Goal: Information Seeking & Learning: Find specific page/section

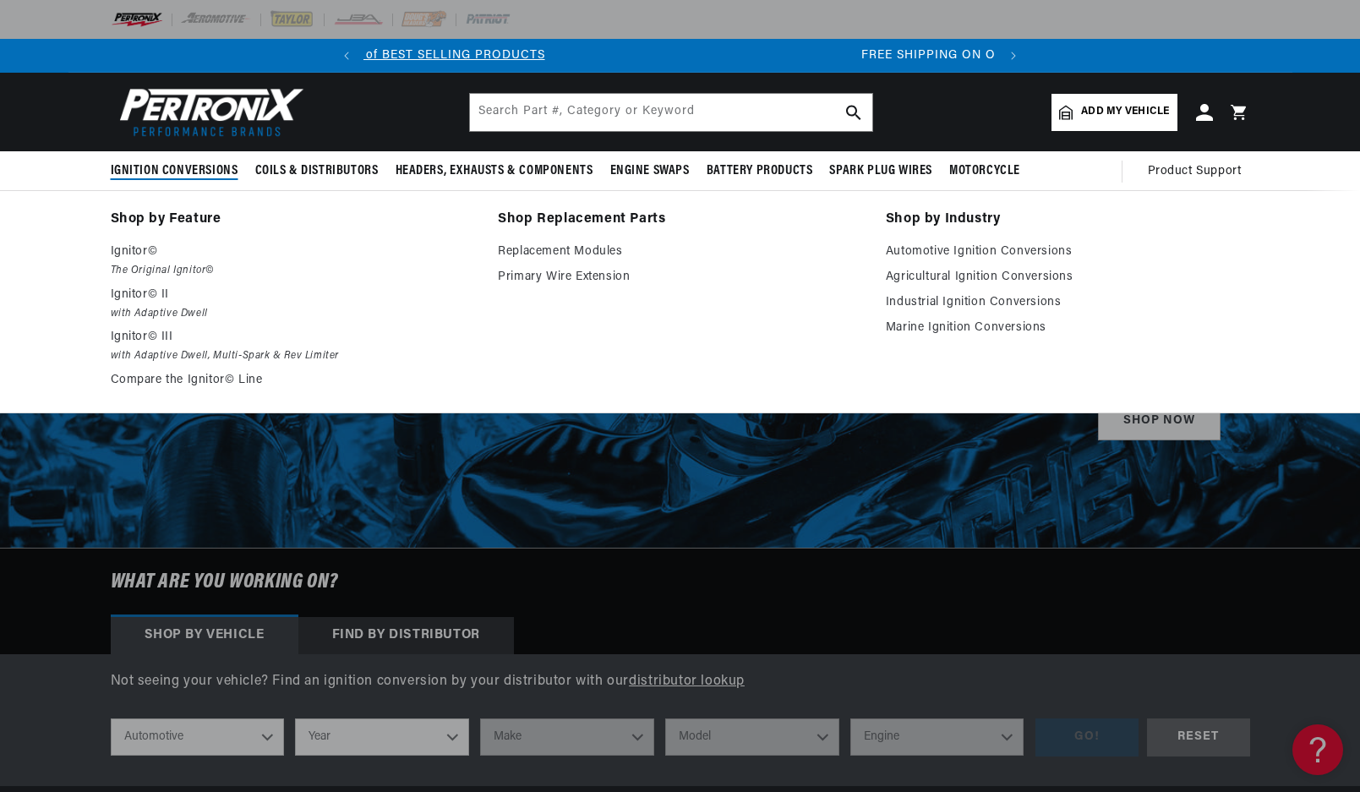
scroll to position [0, 631]
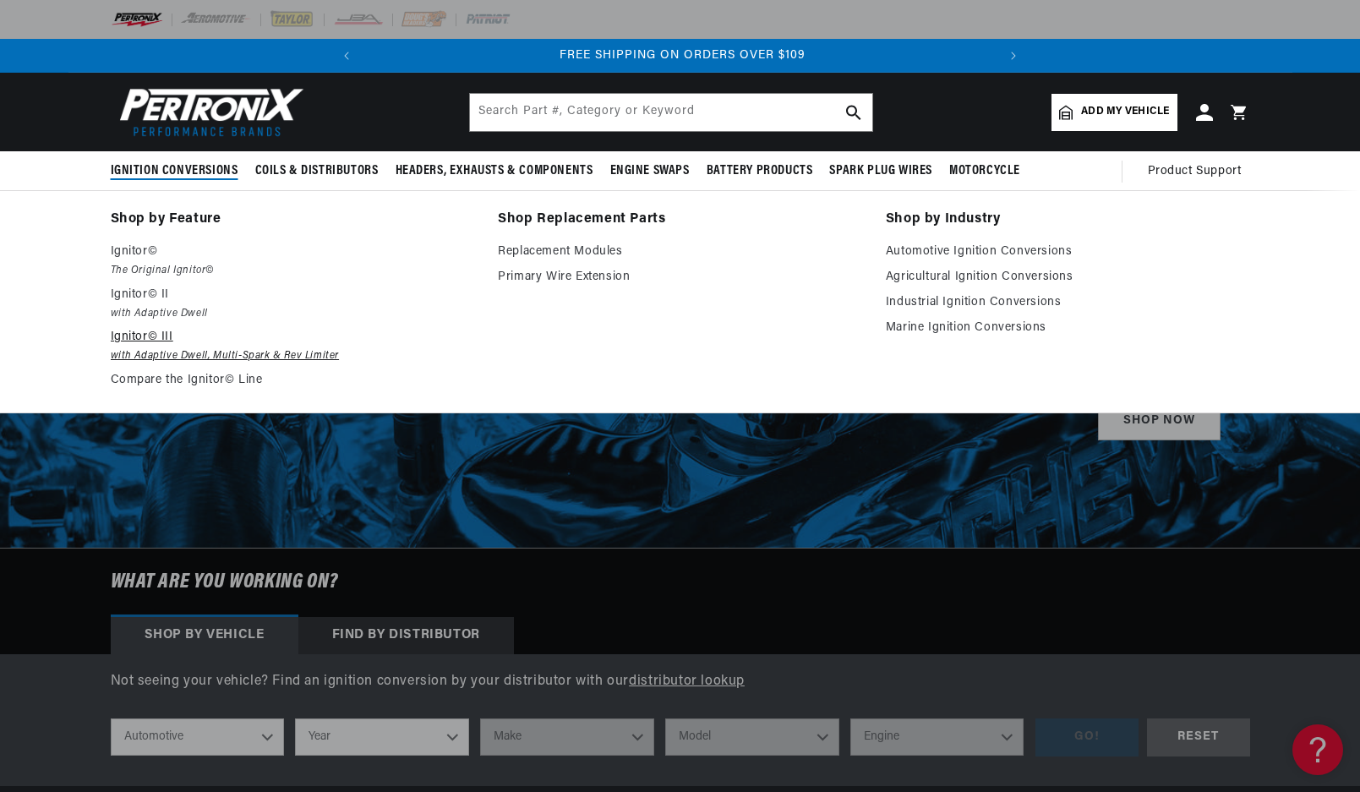
click at [177, 354] on em "with Adaptive Dwell, Multi-Spark & Rev Limiter" at bounding box center [293, 356] width 364 height 18
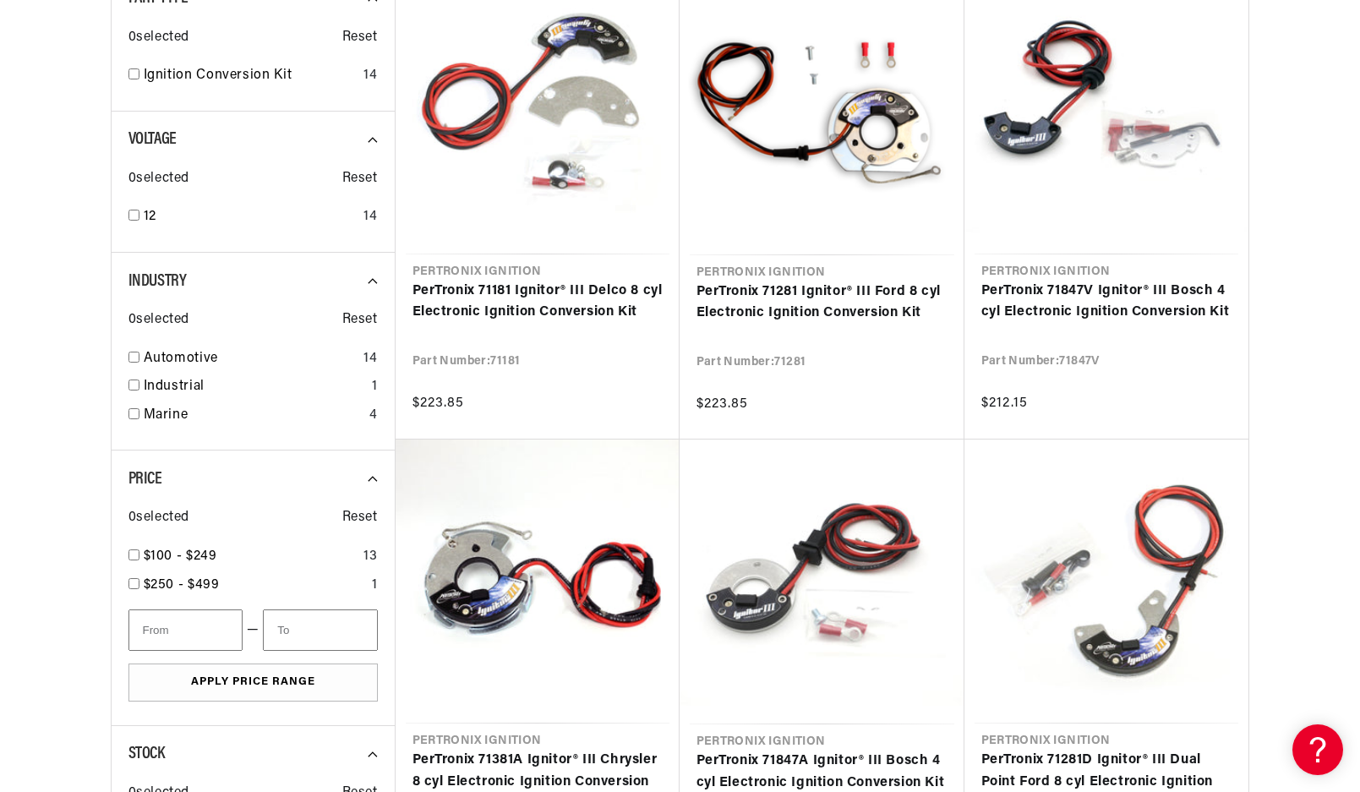
scroll to position [592, 0]
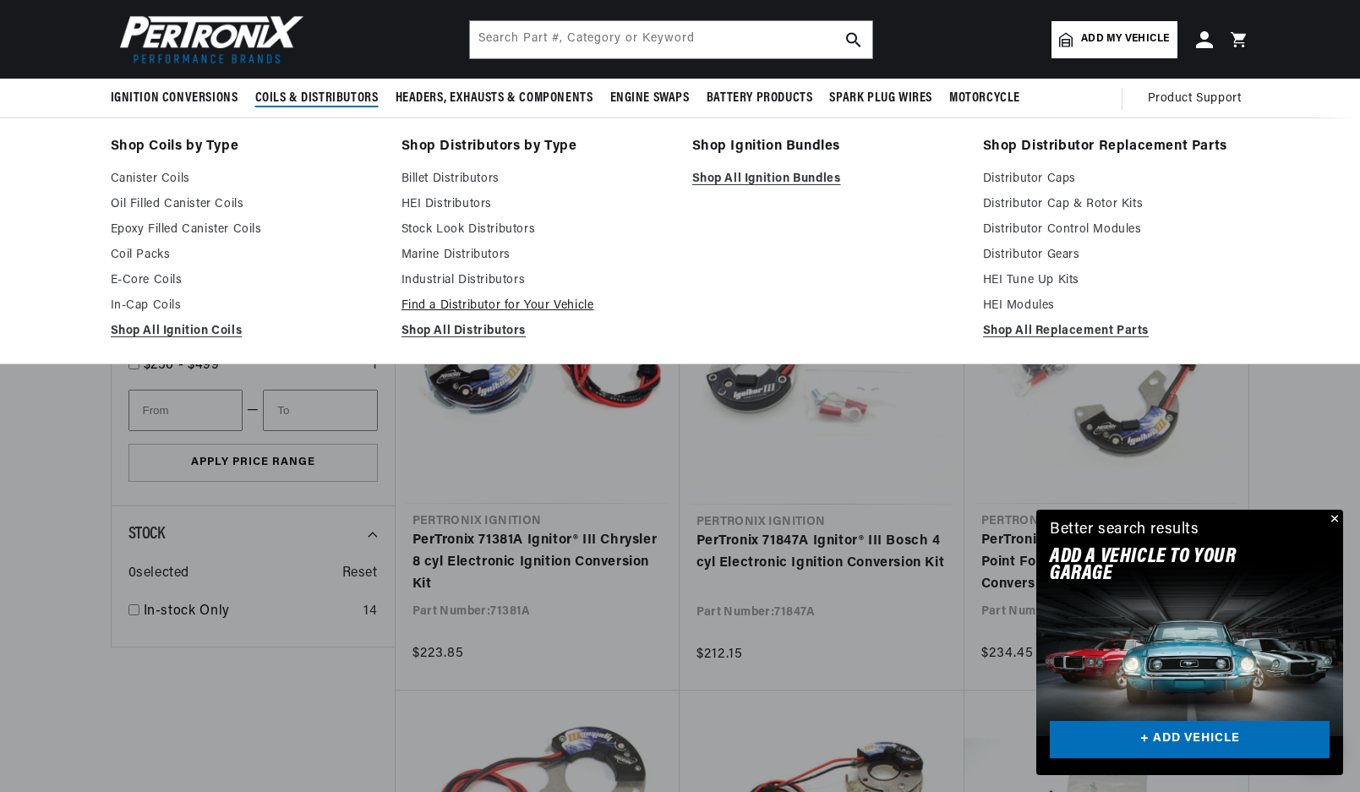
scroll to position [0, 631]
click at [461, 309] on link "Find a Distributor for Your Vehicle" at bounding box center [534, 306] width 267 height 20
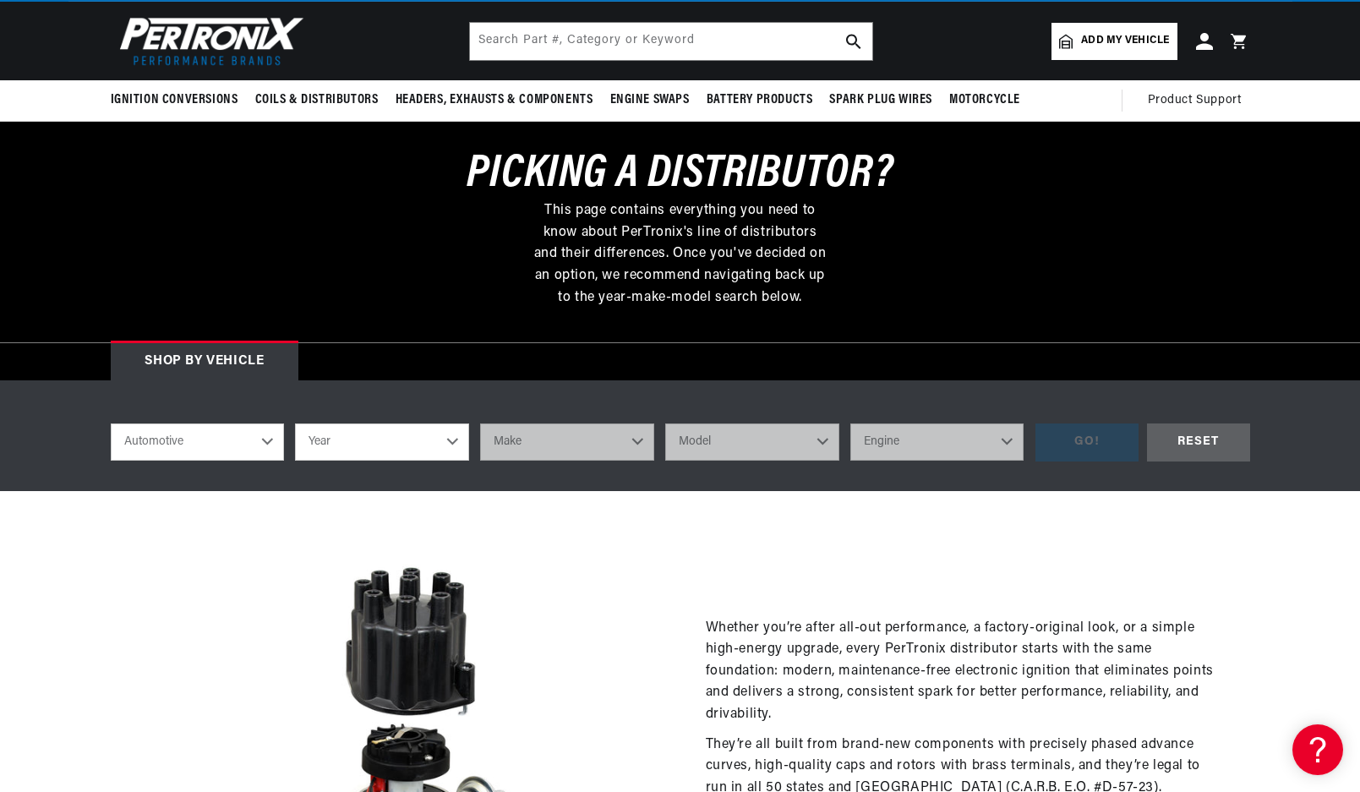
scroll to position [169, 0]
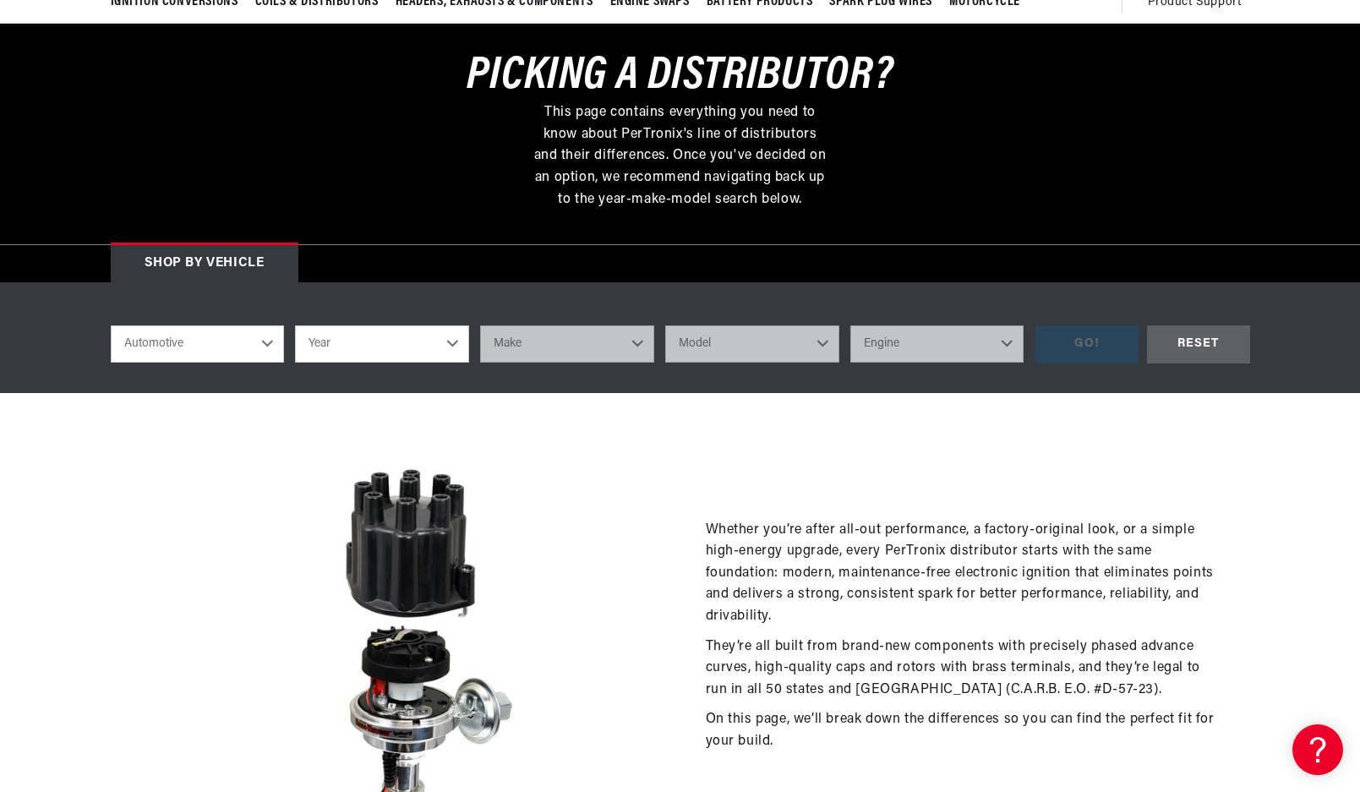
click at [448, 343] on select "Year 2022 2021 2020 2019 2018 2017 2016 2015 2014 2013 2012 2011 2010 2009 2008…" at bounding box center [382, 343] width 174 height 37
select select "1975"
click at [295, 325] on select "Year 2022 2021 2020 2019 2018 2017 2016 2015 2014 2013 2012 2011 2010 2009 2008…" at bounding box center [382, 343] width 174 height 37
select select "1975"
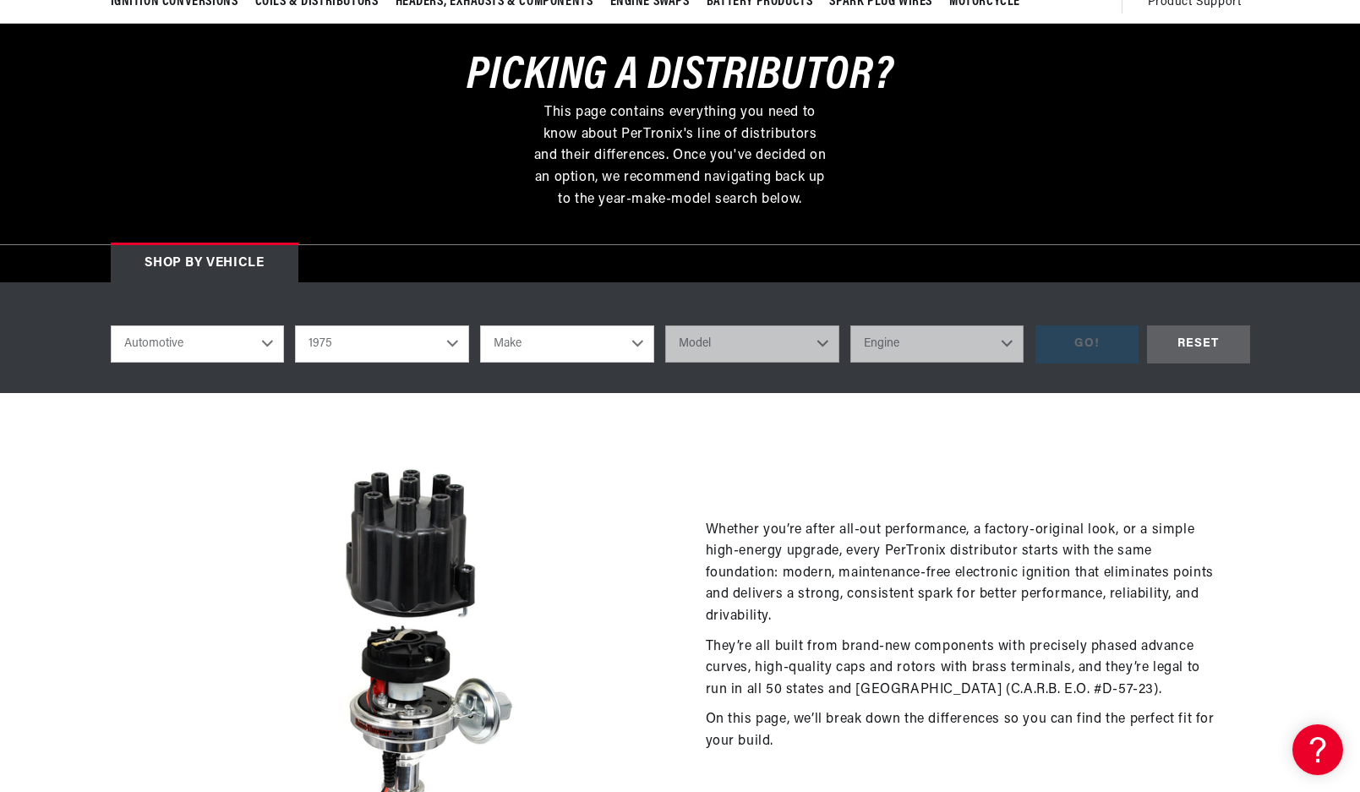
scroll to position [0, 631]
click at [622, 347] on select "Make Alfa Romeo American Motors Audi Austin BMW Buick Cadillac Checker Chevrole…" at bounding box center [567, 343] width 174 height 37
select select "Ford"
click at [480, 325] on select "Make Alfa Romeo American Motors Audi Austin BMW Buick Cadillac Checker Chevrole…" at bounding box center [567, 343] width 174 height 37
select select "Ford"
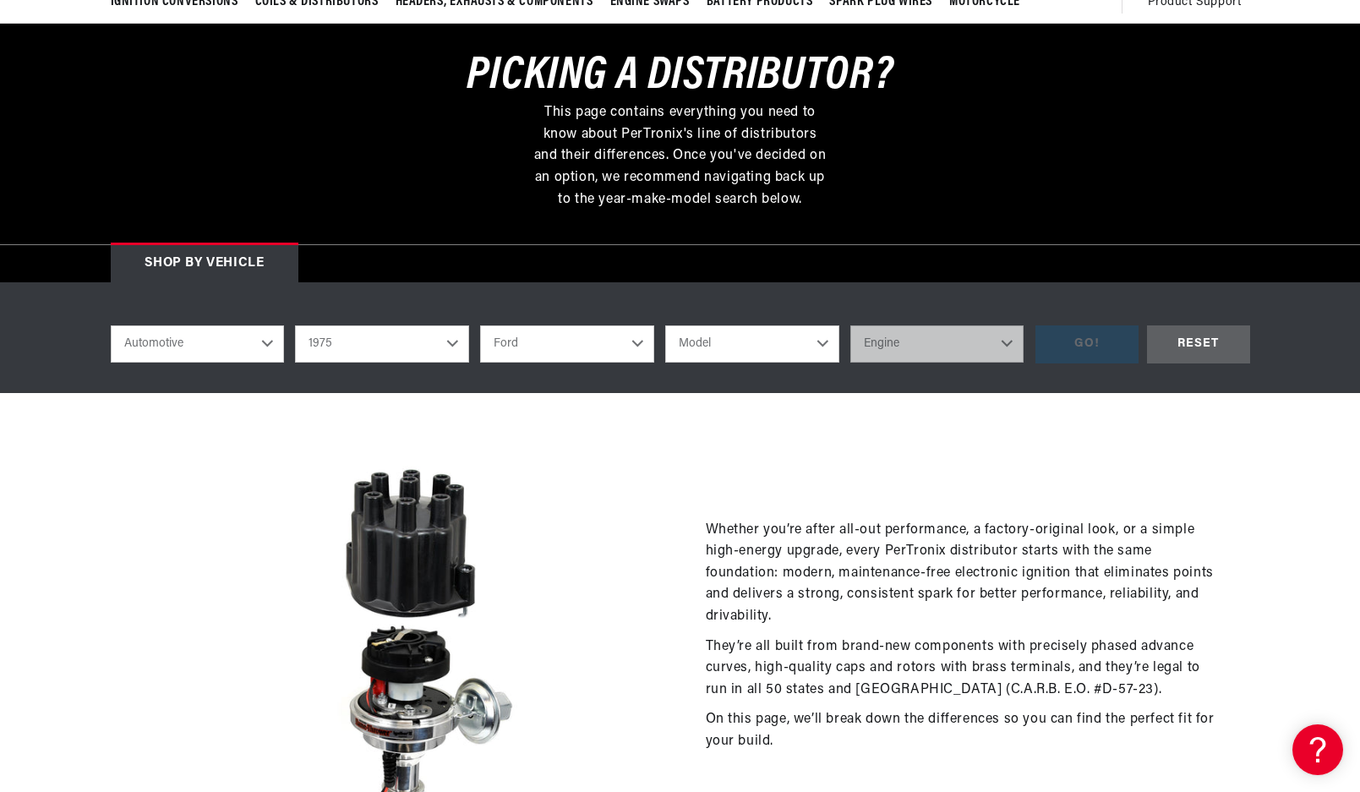
click at [791, 335] on select "Model B-100 Bronco Custom 500 E-100 Econoline E-100 Econoline Club Wagon E-150 …" at bounding box center [752, 343] width 174 height 37
select select "F-100"
click at [665, 325] on select "Model B-100 Bronco Custom 500 E-100 Econoline E-100 Econoline Club Wagon E-150 …" at bounding box center [752, 343] width 174 height 37
select select "F-100"
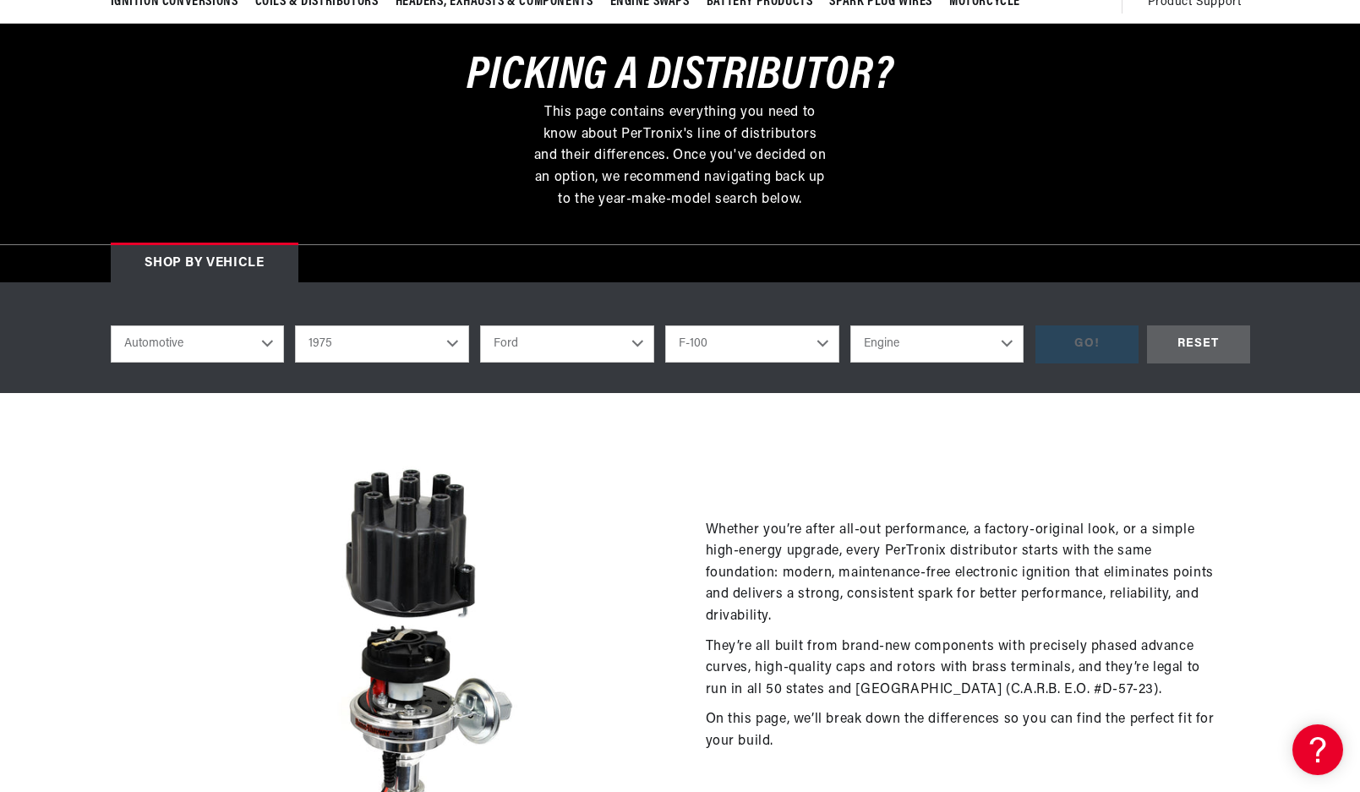
click at [1002, 341] on select "Engine 302cid / 5.0L 360cid / 5.9L 390cid / 6.4L" at bounding box center [937, 343] width 174 height 37
select select "390cid-6.4L"
click at [850, 325] on select "Engine 302cid / 5.0L 360cid / 5.9L 390cid / 6.4L" at bounding box center [937, 343] width 174 height 37
select select "390cid-6.4L"
click at [1094, 345] on div "GO!" at bounding box center [1086, 344] width 103 height 38
